Goal: Transaction & Acquisition: Purchase product/service

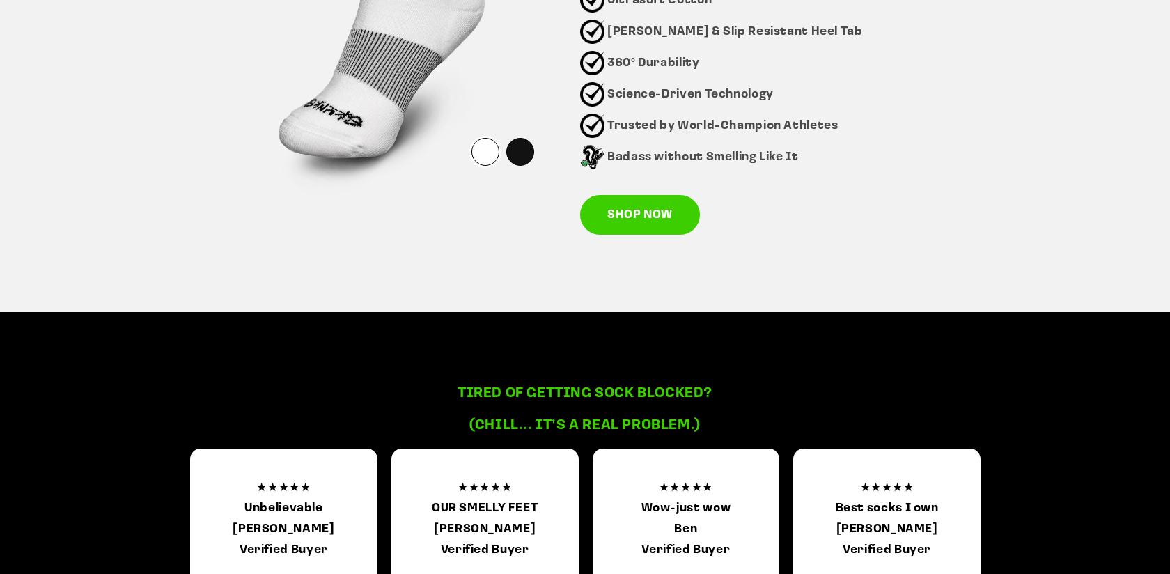
scroll to position [1070, 0]
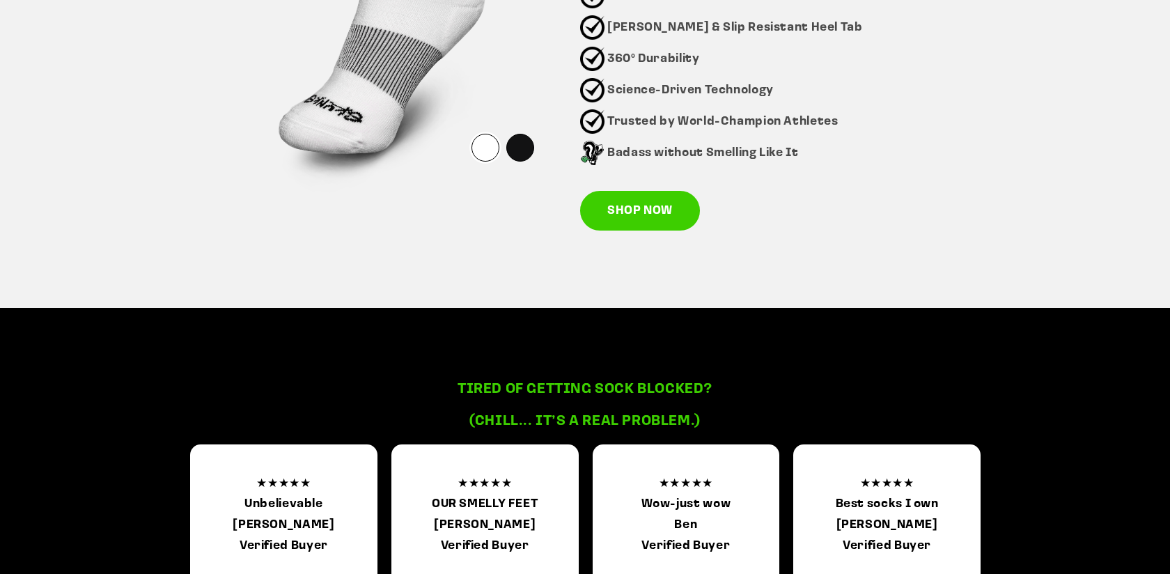
click at [550, 142] on img at bounding box center [380, 44] width 359 height 359
click at [538, 142] on img at bounding box center [380, 44] width 359 height 359
click at [525, 153] on div at bounding box center [520, 148] width 28 height 28
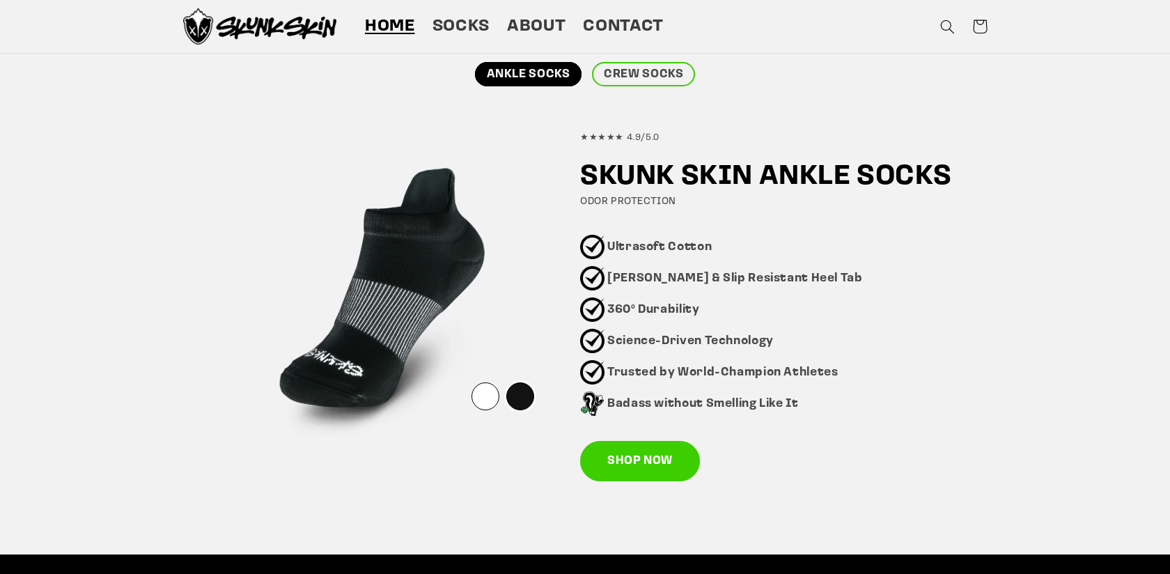
scroll to position [804, 0]
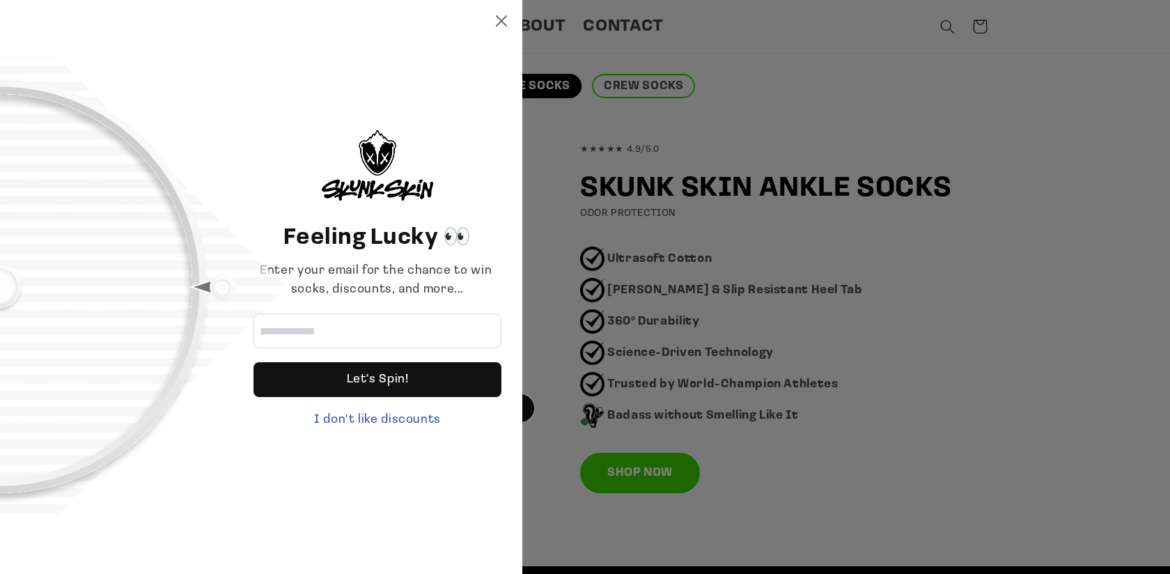
click at [499, 22] on icon at bounding box center [501, 20] width 11 height 11
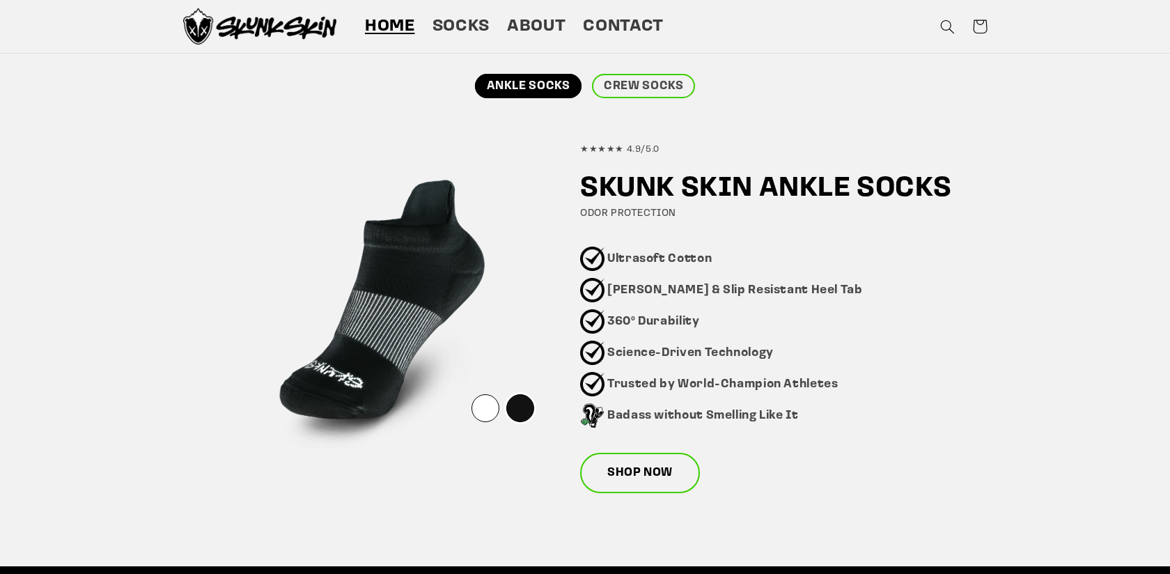
click at [635, 472] on link "SHOP NOW" at bounding box center [640, 473] width 120 height 40
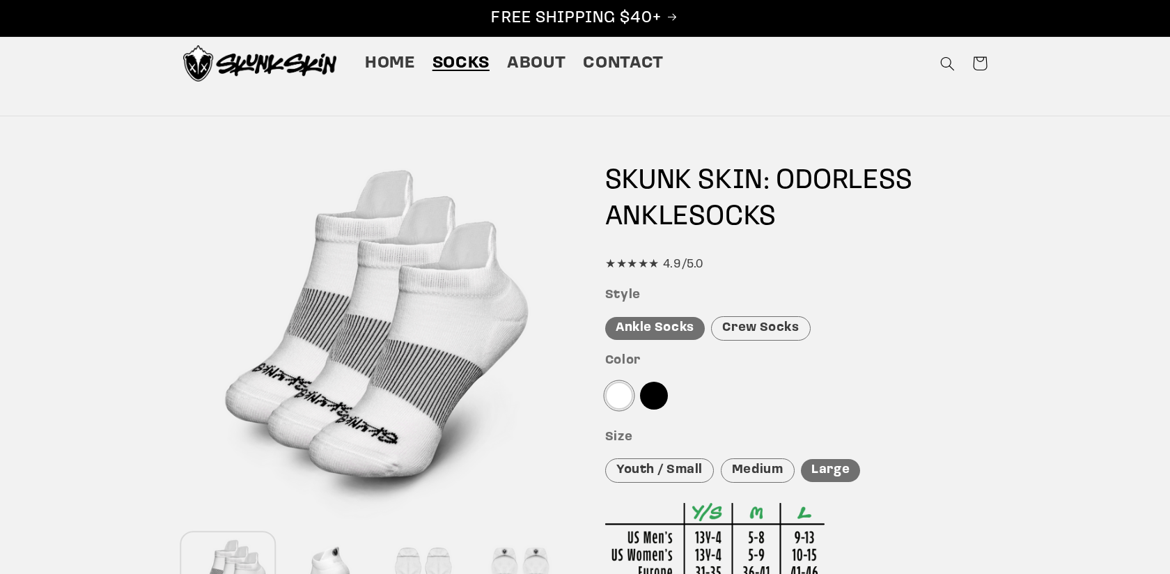
click at [735, 323] on div "Crew Socks" at bounding box center [760, 328] width 99 height 24
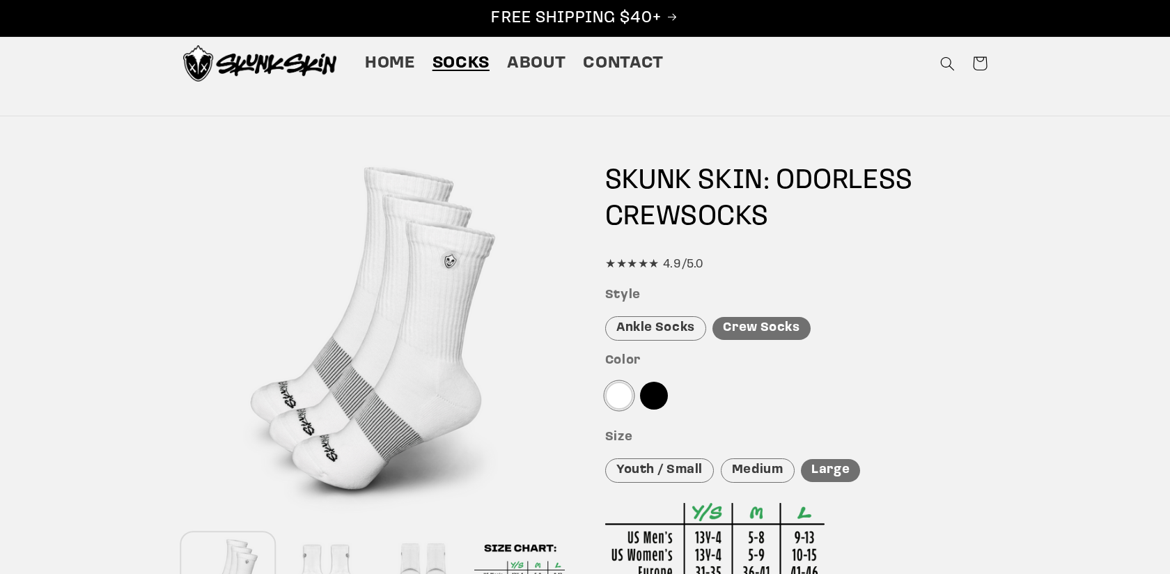
click at [656, 330] on div "Ankle Socks" at bounding box center [655, 328] width 101 height 24
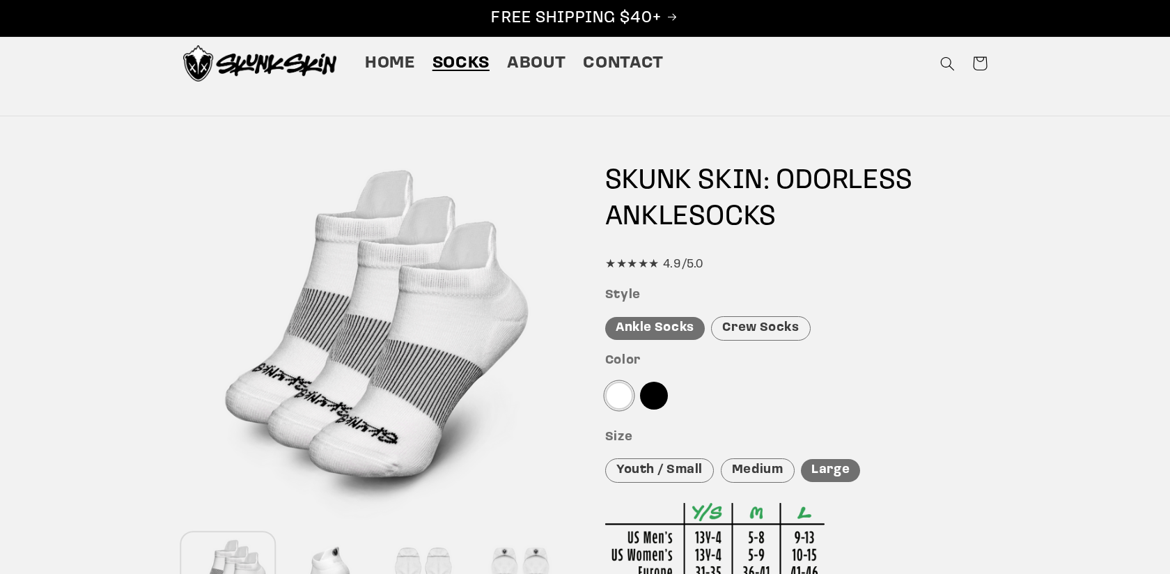
click at [658, 407] on div at bounding box center [654, 396] width 28 height 28
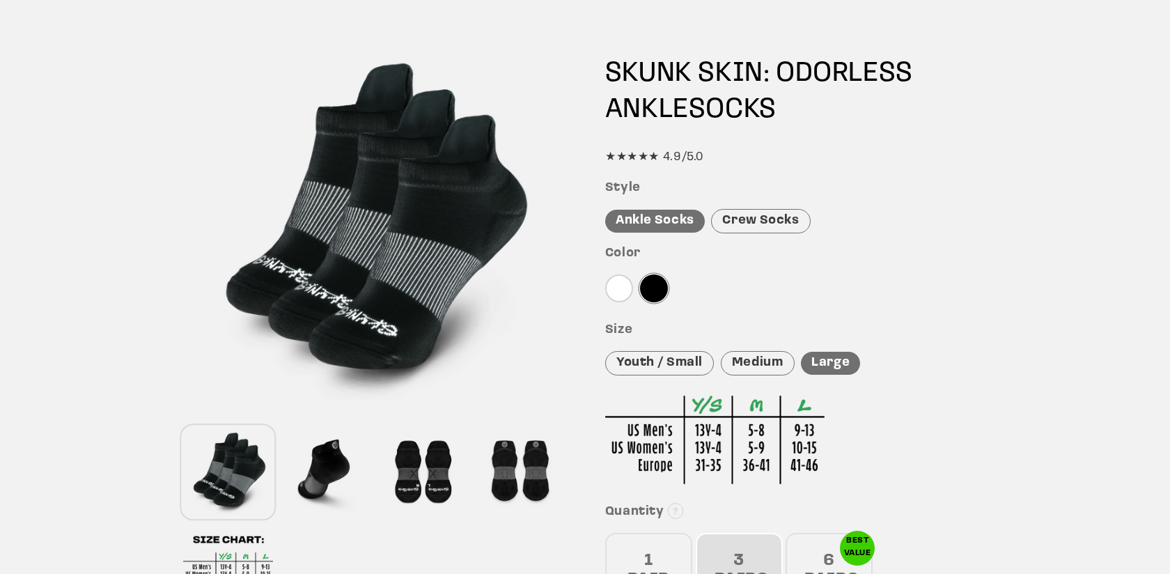
scroll to position [143, 0]
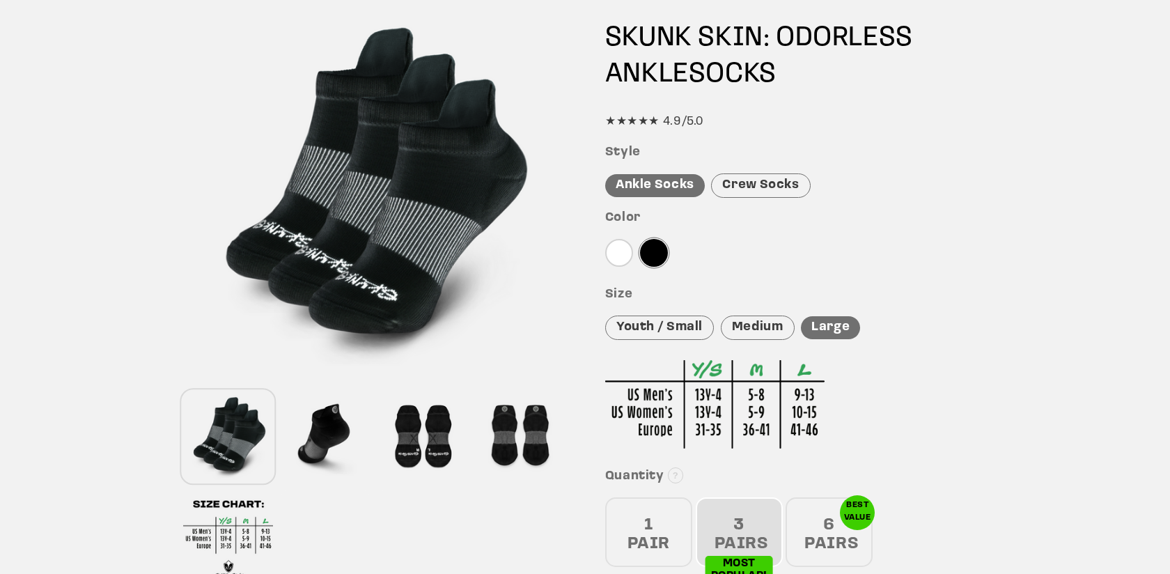
click at [455, 435] on div at bounding box center [423, 437] width 91 height 92
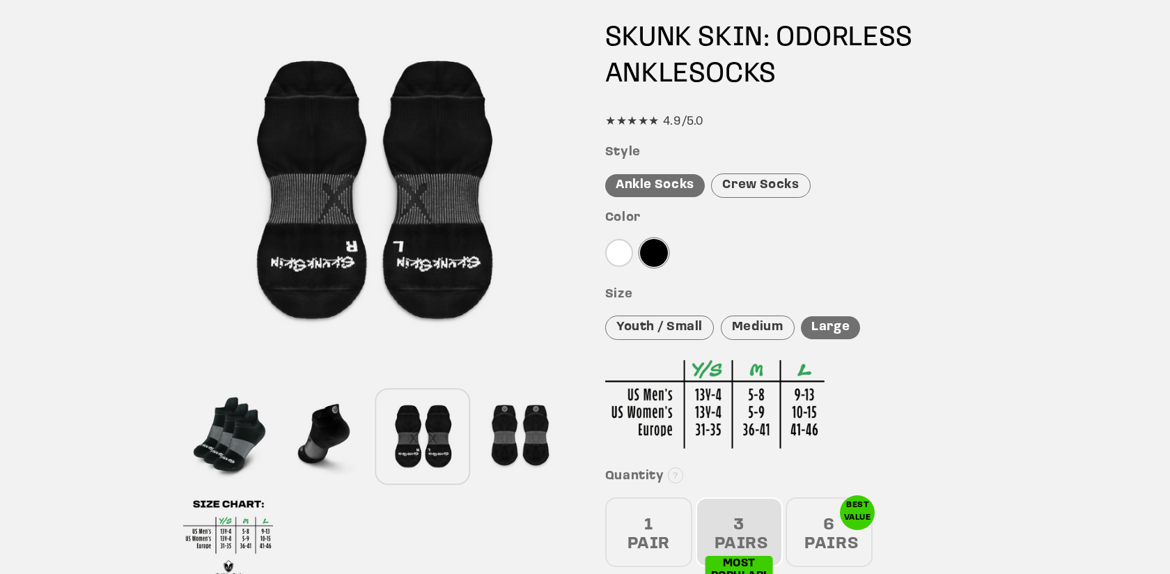
click at [523, 428] on div at bounding box center [519, 437] width 91 height 92
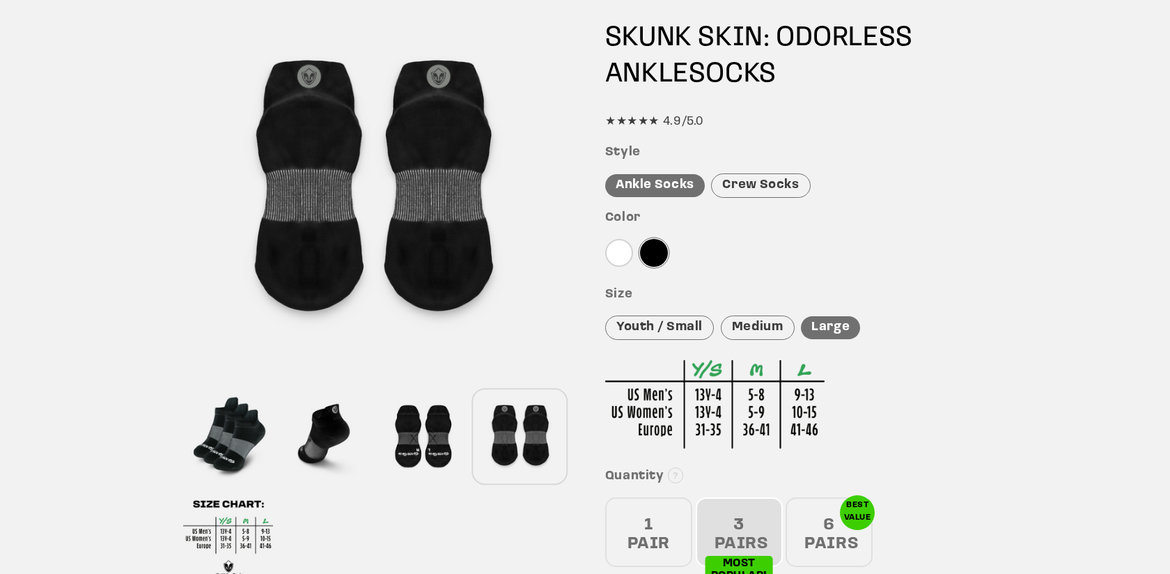
click at [523, 424] on div at bounding box center [519, 437] width 91 height 92
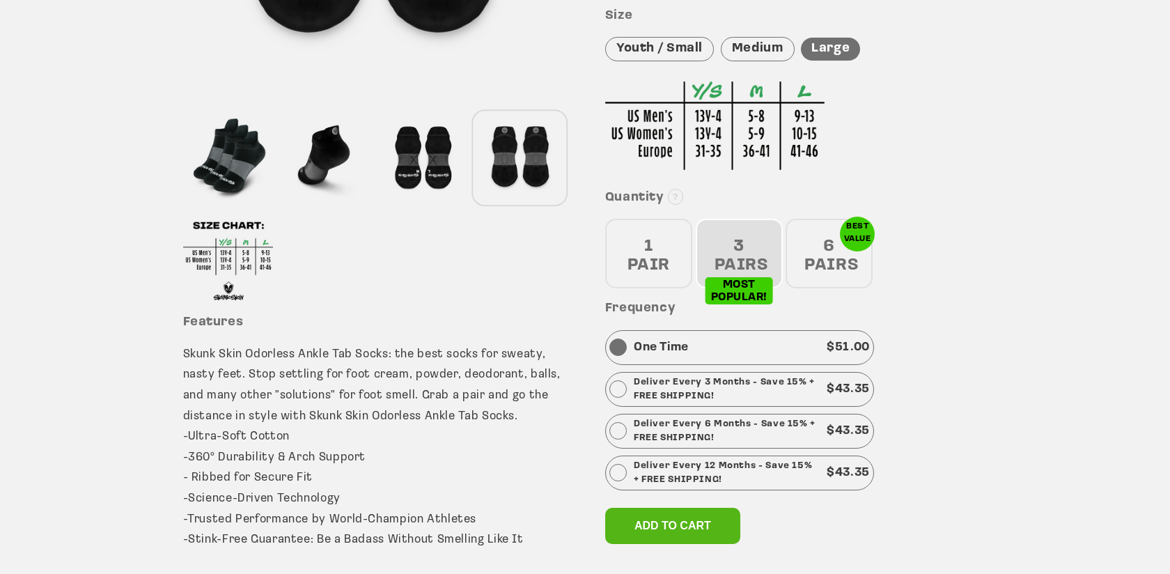
scroll to position [426, 0]
